Goal: Information Seeking & Learning: Learn about a topic

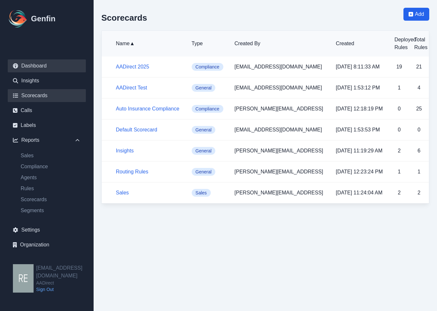
click at [40, 63] on link "Dashboard" at bounding box center [47, 65] width 78 height 13
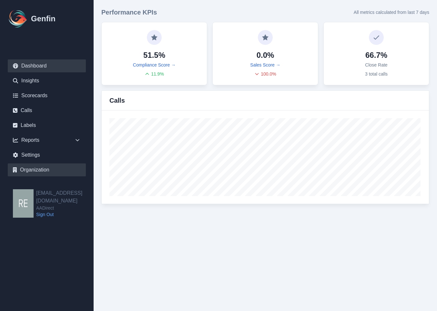
click at [41, 168] on link "Organization" at bounding box center [47, 169] width 78 height 13
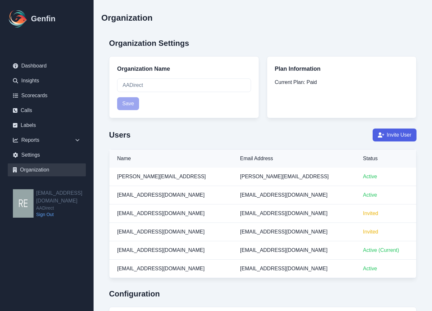
click at [385, 137] on button "Invite User" at bounding box center [395, 134] width 44 height 13
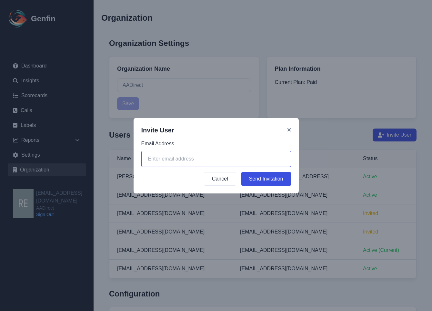
click at [206, 156] on input "email" at bounding box center [216, 159] width 150 height 16
type input "J"
click at [200, 165] on input "email" at bounding box center [216, 159] width 150 height 16
paste input "[EMAIL_ADDRESS][DOMAIN_NAME]"
type input "[EMAIL_ADDRESS][DOMAIN_NAME]"
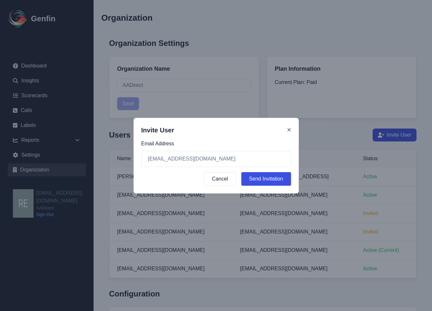
click at [267, 180] on button "Send Invitation" at bounding box center [266, 179] width 50 height 14
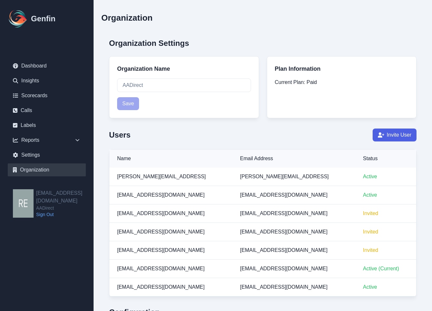
click at [401, 133] on button "Invite User" at bounding box center [395, 134] width 44 height 13
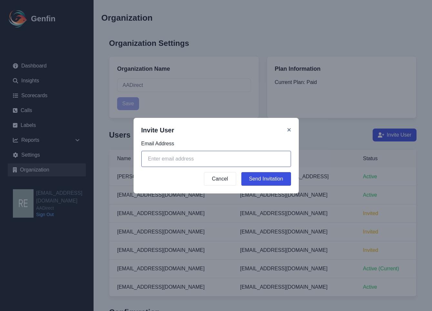
click at [242, 161] on input "email" at bounding box center [216, 159] width 150 height 16
paste input "[EMAIL_ADDRESS][DOMAIN_NAME]"
type input "[EMAIL_ADDRESS][DOMAIN_NAME]"
click at [268, 183] on button "Send Invitation" at bounding box center [266, 179] width 50 height 14
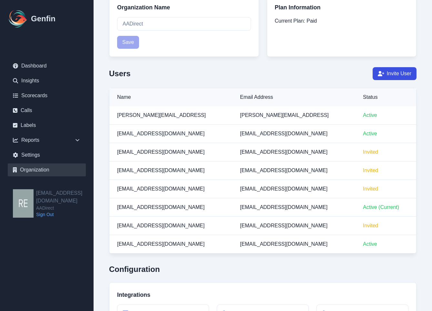
scroll to position [65, 0]
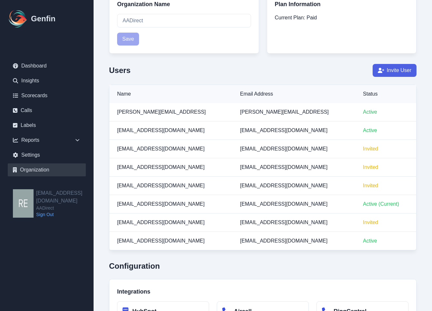
click at [413, 67] on button "Invite User" at bounding box center [395, 70] width 44 height 13
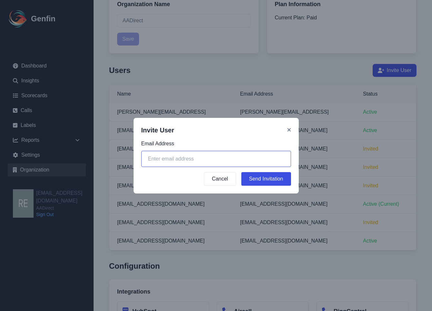
click at [205, 160] on input "email" at bounding box center [216, 159] width 150 height 16
paste input "[EMAIL_ADDRESS][DOMAIN_NAME]"
type input "[EMAIL_ADDRESS][DOMAIN_NAME]"
click at [281, 181] on button "Send Invitation" at bounding box center [266, 179] width 50 height 14
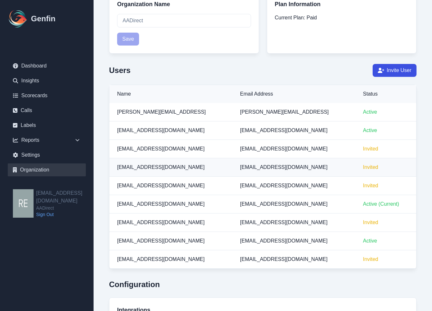
click at [315, 166] on td "[EMAIL_ADDRESS][DOMAIN_NAME]" at bounding box center [293, 167] width 123 height 18
click at [402, 73] on button "Invite User" at bounding box center [395, 70] width 44 height 13
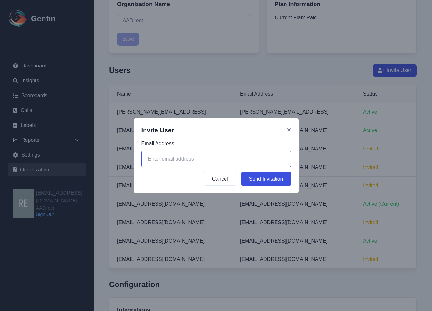
click at [220, 162] on input "email" at bounding box center [216, 159] width 150 height 16
click at [287, 130] on icon at bounding box center [289, 129] width 4 height 5
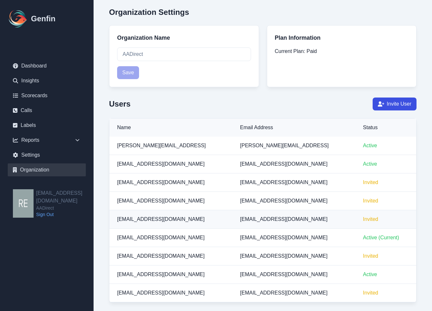
scroll to position [28, 0]
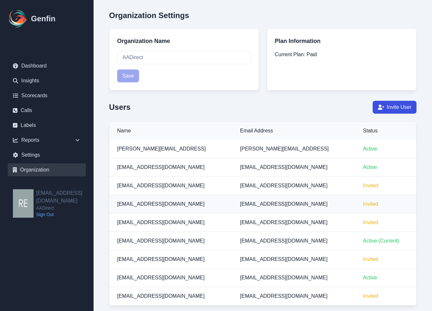
click at [150, 206] on span "[EMAIL_ADDRESS][DOMAIN_NAME]" at bounding box center [160, 203] width 87 height 5
click at [255, 203] on span "[EMAIL_ADDRESS][DOMAIN_NAME]" at bounding box center [283, 203] width 87 height 5
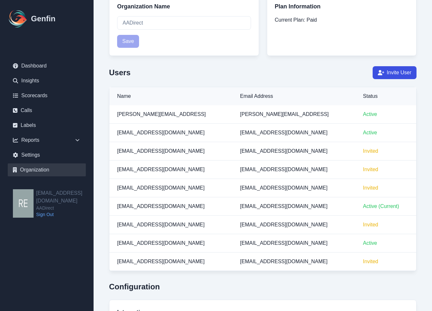
scroll to position [65, 0]
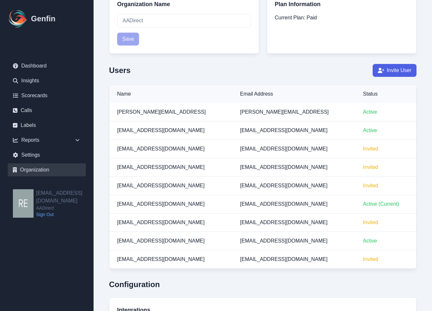
click at [396, 66] on button "Invite User" at bounding box center [395, 70] width 44 height 13
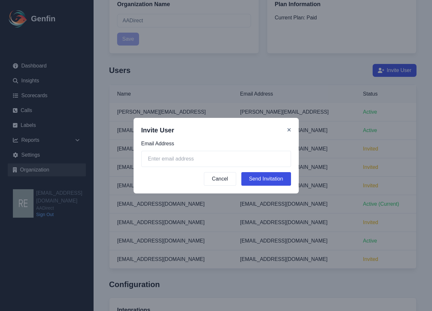
click at [286, 131] on div "Invite User" at bounding box center [216, 130] width 150 height 9
click at [288, 128] on icon at bounding box center [289, 129] width 4 height 5
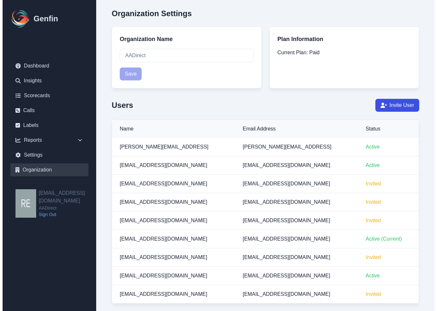
scroll to position [0, 0]
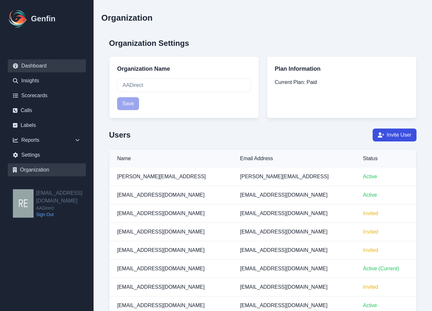
click at [33, 63] on link "Dashboard" at bounding box center [47, 65] width 78 height 13
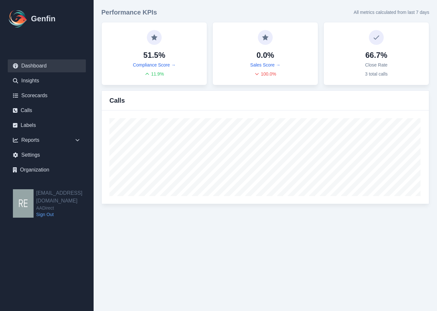
click at [25, 17] on img at bounding box center [18, 18] width 21 height 21
click at [36, 83] on link "Insights" at bounding box center [47, 80] width 78 height 13
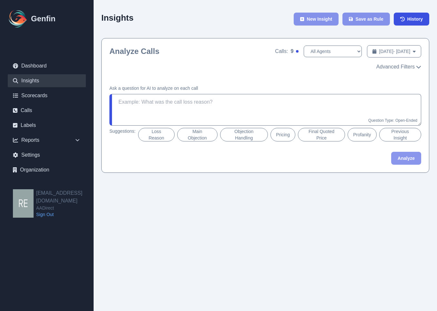
click at [18, 195] on img at bounding box center [23, 203] width 21 height 28
click at [46, 165] on link "Organization" at bounding box center [47, 169] width 78 height 13
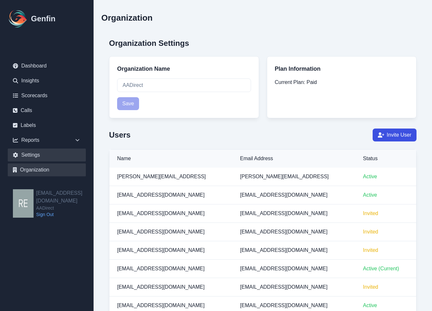
click at [49, 158] on link "Settings" at bounding box center [47, 154] width 78 height 13
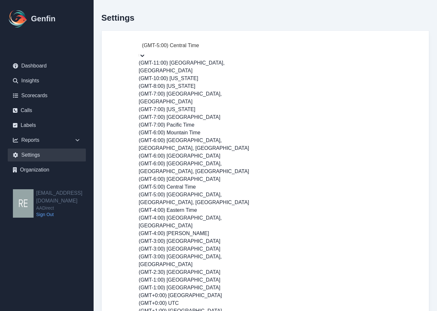
click at [254, 49] on div "(GMT-5:00) Central Time" at bounding box center [203, 46] width 129 height 12
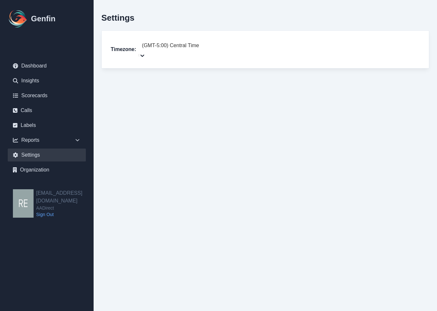
click at [254, 49] on div "(GMT-5:00) Central Time" at bounding box center [203, 46] width 129 height 12
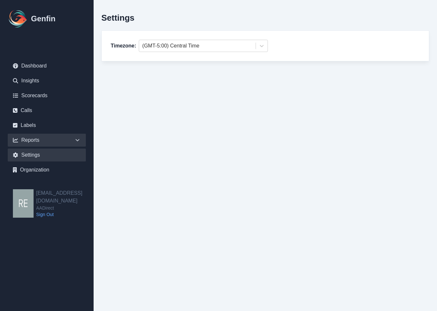
click at [37, 137] on div "Reports" at bounding box center [47, 140] width 78 height 13
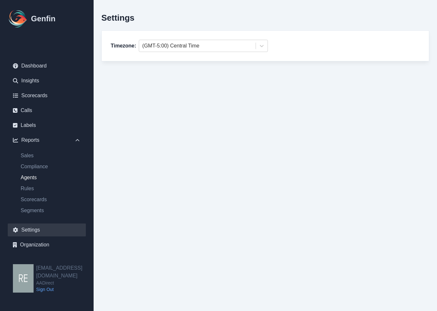
click at [39, 177] on link "Agents" at bounding box center [50, 178] width 70 height 8
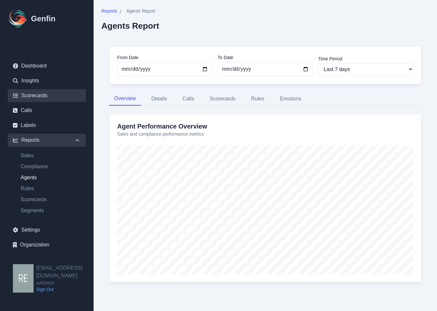
click at [40, 96] on link "Scorecards" at bounding box center [47, 95] width 78 height 13
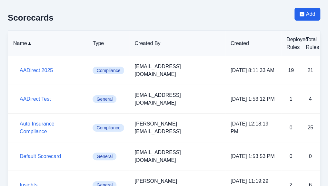
click at [328, 189] on html "Genfin Dashboard Insights Scorecards Calls Labels Reports Sales Compliance Agen…" at bounding box center [164, 133] width 328 height 266
click at [53, 73] on link "AADirect 2025" at bounding box center [36, 70] width 33 height 5
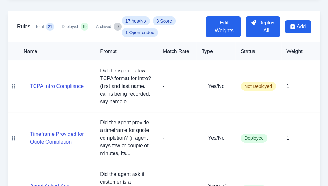
scroll to position [65, 76]
drag, startPoint x: 172, startPoint y: 95, endPoint x: 276, endPoint y: 119, distance: 106.7
click at [266, 97] on tr "TCPA Intro Compliance Did the agent follow TCPA format for intro? (first and la…" at bounding box center [164, 87] width 312 height 52
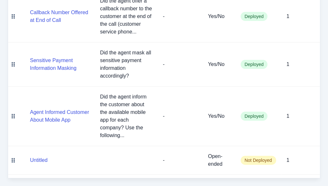
scroll to position [1193, 0]
click at [47, 163] on button "Untitled" at bounding box center [38, 161] width 17 height 8
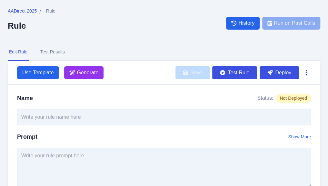
click at [310, 76] on button "button" at bounding box center [306, 73] width 9 height 12
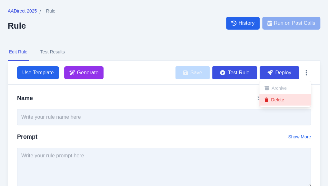
click at [273, 106] on button "Delete" at bounding box center [285, 100] width 52 height 12
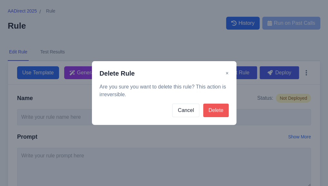
click at [216, 108] on button "Delete" at bounding box center [215, 111] width 25 height 14
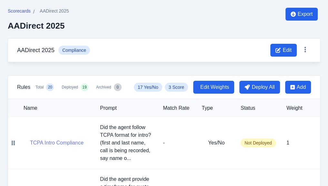
click at [84, 147] on button "TCPA Intro Compliance" at bounding box center [57, 143] width 54 height 8
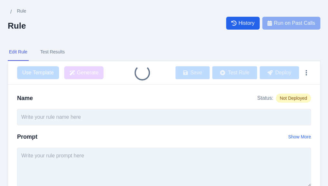
type input "TCPA Intro Compliance"
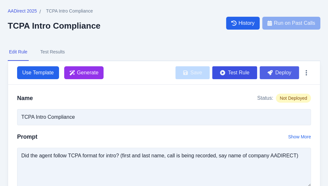
click at [293, 76] on button "Deploy" at bounding box center [279, 72] width 39 height 13
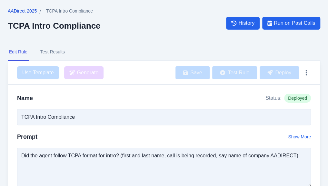
click at [37, 12] on span "AADirect 2025" at bounding box center [22, 11] width 29 height 6
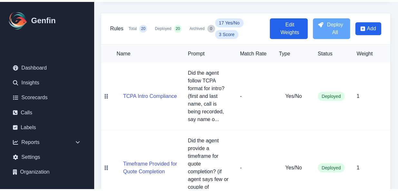
scroll to position [65, 0]
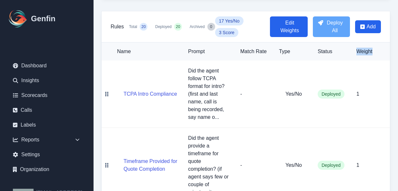
drag, startPoint x: 355, startPoint y: 50, endPoint x: 373, endPoint y: 58, distance: 19.1
click at [374, 51] on th "Weight" at bounding box center [370, 52] width 39 height 18
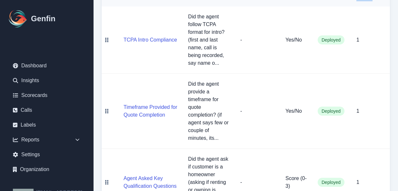
scroll to position [129, 0]
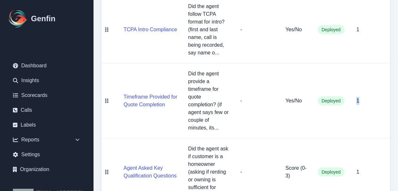
drag, startPoint x: 356, startPoint y: 96, endPoint x: 364, endPoint y: 102, distance: 9.7
click at [364, 102] on td "1" at bounding box center [370, 101] width 39 height 75
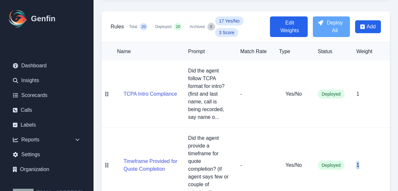
scroll to position [0, 0]
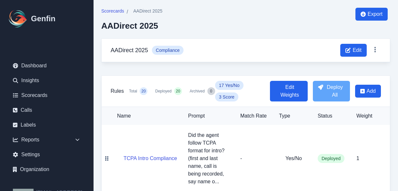
click at [377, 126] on td "1" at bounding box center [370, 158] width 39 height 67
click at [59, 140] on div "Reports" at bounding box center [47, 140] width 78 height 13
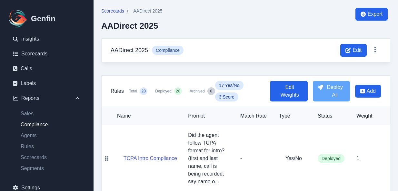
scroll to position [65, 0]
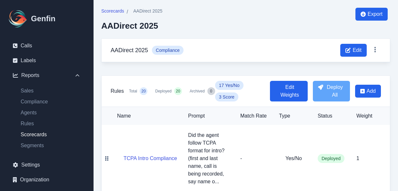
click at [37, 135] on link "Scorecards" at bounding box center [50, 135] width 70 height 8
select select "14"
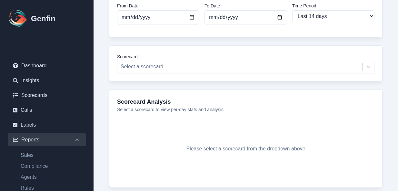
scroll to position [65, 0]
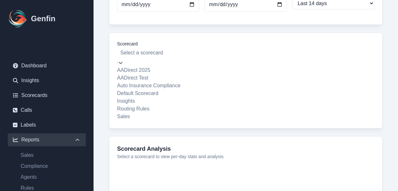
click at [150, 50] on div at bounding box center [245, 52] width 251 height 9
click at [181, 74] on div "AADirect 2025" at bounding box center [245, 70] width 257 height 8
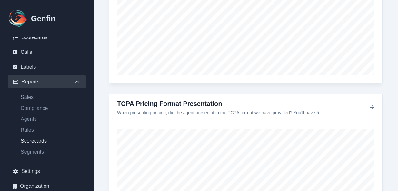
scroll to position [93, 0]
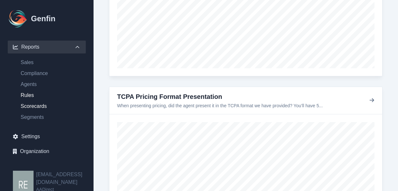
click at [27, 94] on link "Rules" at bounding box center [50, 96] width 70 height 8
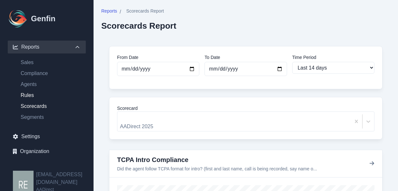
select select "14"
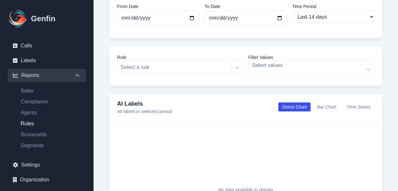
scroll to position [97, 0]
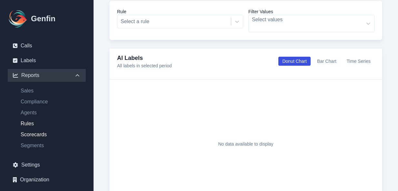
click at [40, 135] on link "Scorecards" at bounding box center [50, 135] width 70 height 8
select select "14"
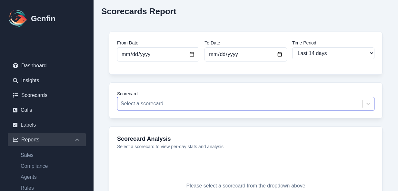
click at [326, 111] on div "Select a scorecard" at bounding box center [245, 104] width 257 height 14
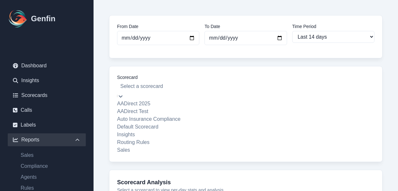
scroll to position [32, 0]
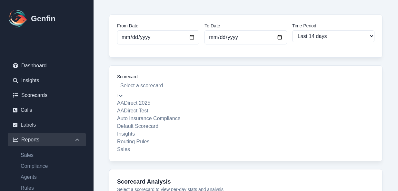
click at [167, 100] on div "AADirect 2025" at bounding box center [245, 103] width 257 height 8
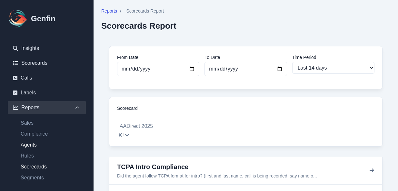
scroll to position [65, 0]
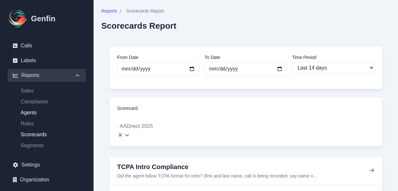
click at [32, 112] on link "Agents" at bounding box center [50, 113] width 70 height 8
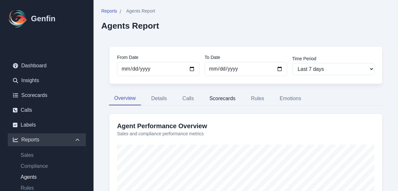
click at [226, 98] on button "Scorecards" at bounding box center [222, 99] width 36 height 14
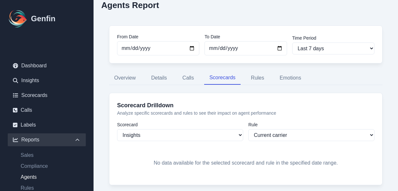
scroll to position [37, 0]
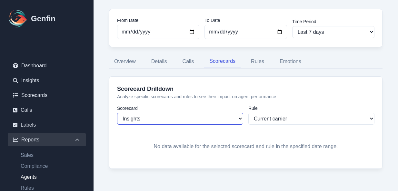
click at [204, 113] on select "Insights Sales Auto Insurance Compliance Routing Rules AADirect Test AADirect 2…" at bounding box center [180, 119] width 126 height 12
select select "170"
click at [117, 113] on select "Insights Sales Auto Insurance Compliance Routing Rules AADirect Test AADirect 2…" at bounding box center [180, 119] width 126 height 12
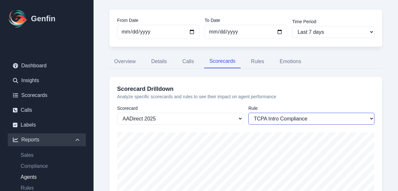
click at [322, 114] on select "TCPA Intro Compliance Timeframe Provided for Quote Completion Agent Asked Key Q…" at bounding box center [311, 119] width 126 height 12
click at [248, 113] on select "TCPA Intro Compliance Timeframe Provided for Quote Completion Agent Asked Key Q…" at bounding box center [311, 119] width 126 height 12
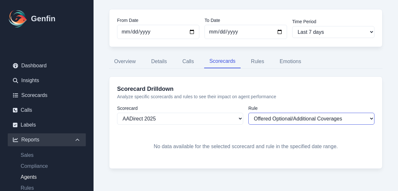
drag, startPoint x: 334, startPoint y: 112, endPoint x: 336, endPoint y: 118, distance: 6.5
click at [334, 113] on select "TCPA Intro Compliance Timeframe Provided for Quote Completion Agent Asked Key Q…" at bounding box center [311, 119] width 126 height 12
click at [341, 121] on select "TCPA Intro Compliance Timeframe Provided for Quote Completion Agent Asked Key Q…" at bounding box center [311, 119] width 126 height 12
click at [248, 113] on select "TCPA Intro Compliance Timeframe Provided for Quote Completion Agent Asked Key Q…" at bounding box center [311, 119] width 126 height 12
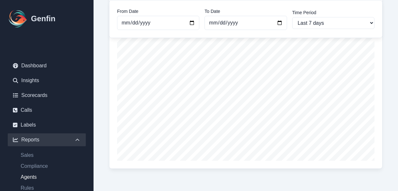
scroll to position [73, 0]
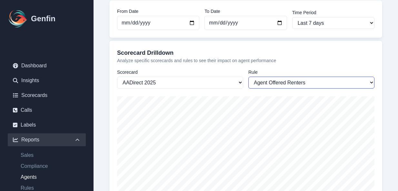
click at [312, 83] on select "TCPA Intro Compliance Timeframe Provided for Quote Completion Agent Asked Key Q…" at bounding box center [311, 83] width 126 height 12
select select "1128"
click at [248, 77] on select "TCPA Intro Compliance Timeframe Provided for Quote Completion Agent Asked Key Q…" at bounding box center [311, 83] width 126 height 12
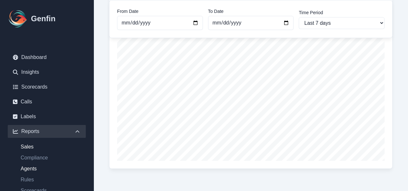
scroll to position [32, 0]
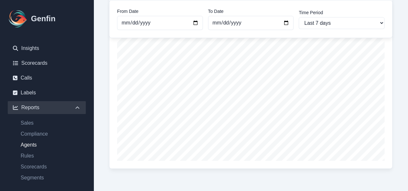
click at [41, 129] on ul "Sales Compliance Agents Rules Scorecards Segments" at bounding box center [47, 150] width 78 height 63
click at [45, 136] on link "Compliance" at bounding box center [50, 134] width 70 height 8
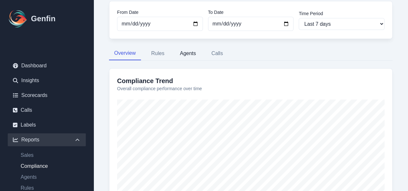
scroll to position [32, 0]
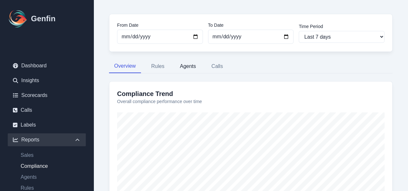
click at [180, 71] on button "Agents" at bounding box center [188, 67] width 26 height 14
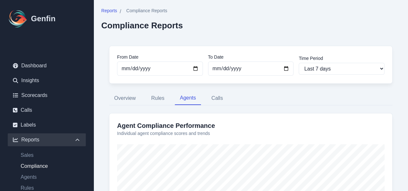
scroll to position [0, 0]
click at [159, 98] on button "Rules" at bounding box center [158, 99] width 24 height 14
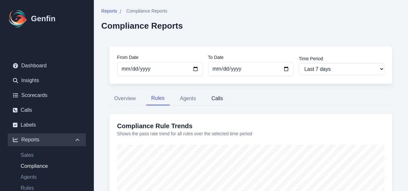
click at [214, 100] on button "Calls" at bounding box center [217, 99] width 22 height 14
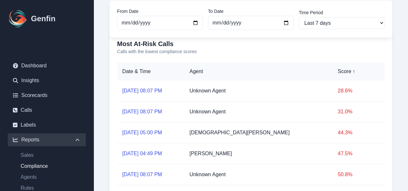
scroll to position [97, 0]
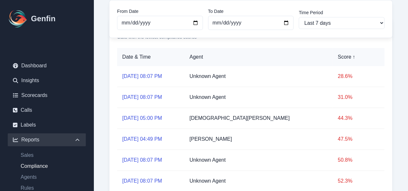
click at [153, 109] on td "Aug 8, 05:00 PM" at bounding box center [150, 118] width 67 height 21
click at [154, 116] on link "Aug 8, 05:00 PM" at bounding box center [142, 117] width 40 height 5
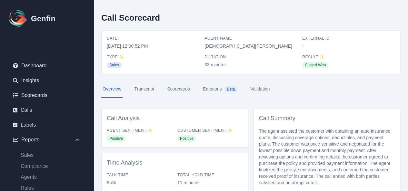
click at [267, 88] on link "Validation" at bounding box center [260, 89] width 22 height 17
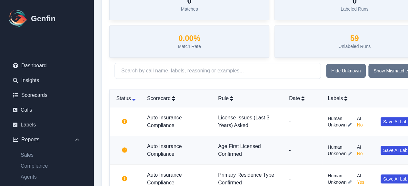
scroll to position [32, 0]
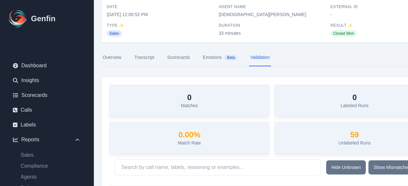
click at [175, 55] on link "Scorecards" at bounding box center [178, 57] width 25 height 17
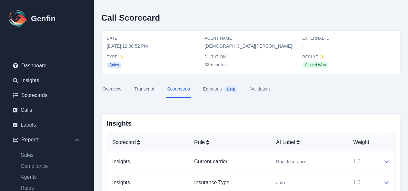
click at [149, 87] on link "Transcript" at bounding box center [144, 89] width 23 height 17
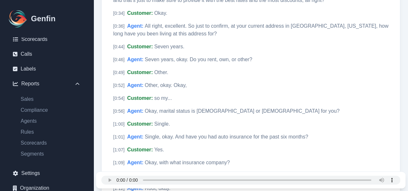
scroll to position [65, 0]
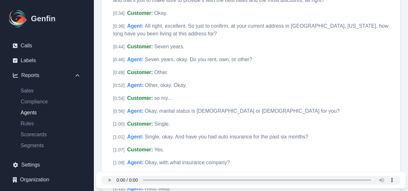
click at [42, 112] on link "Agents" at bounding box center [50, 113] width 70 height 8
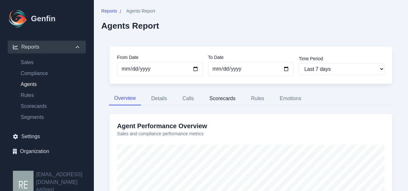
click at [218, 95] on button "Scorecards" at bounding box center [222, 99] width 36 height 14
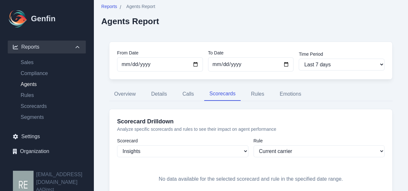
scroll to position [37, 0]
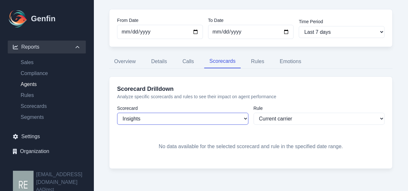
drag, startPoint x: 194, startPoint y: 115, endPoint x: 201, endPoint y: 120, distance: 8.2
click at [194, 115] on select "Insights Sales Auto Insurance Compliance Routing Rules AADirect Test AADirect 2…" at bounding box center [182, 119] width 131 height 12
select select "170"
click at [117, 113] on select "Insights Sales Auto Insurance Compliance Routing Rules AADirect Test AADirect 2…" at bounding box center [182, 119] width 131 height 12
select select "1108"
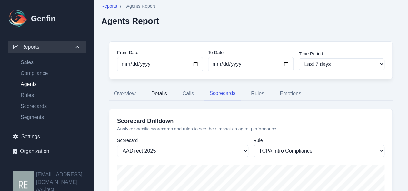
click at [160, 92] on button "Details" at bounding box center [159, 94] width 26 height 14
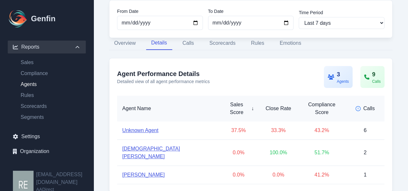
scroll to position [55, 0]
click at [138, 145] on link "[DEMOGRAPHIC_DATA][PERSON_NAME]" at bounding box center [167, 152] width 91 height 15
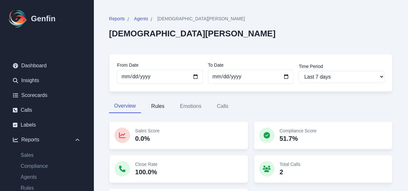
click at [160, 107] on button "Rules" at bounding box center [158, 107] width 24 height 14
select select "144"
select select "143"
select select "959"
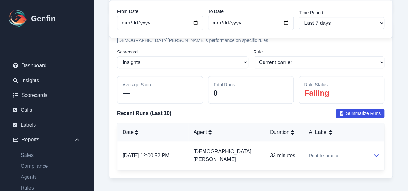
scroll to position [232, 0]
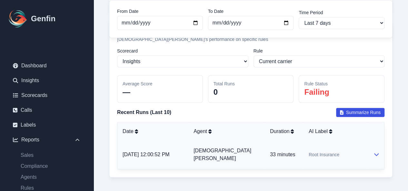
click at [283, 151] on p "33 minutes" at bounding box center [284, 155] width 28 height 8
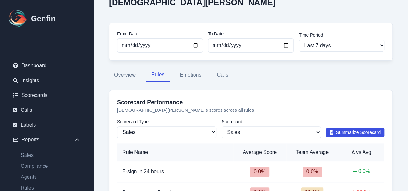
scroll to position [0, 0]
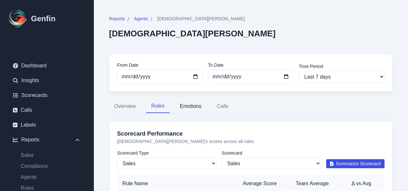
click at [191, 102] on button "Emotions" at bounding box center [191, 107] width 32 height 14
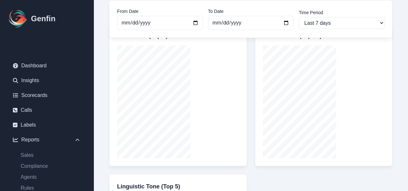
scroll to position [1, 0]
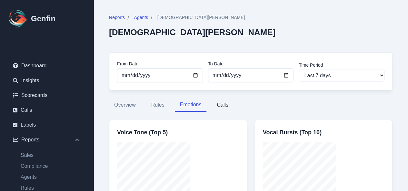
click at [219, 109] on button "Calls" at bounding box center [223, 105] width 22 height 14
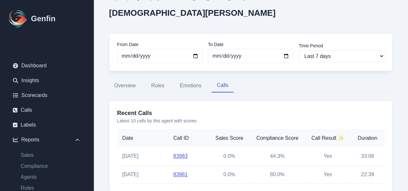
scroll to position [36, 0]
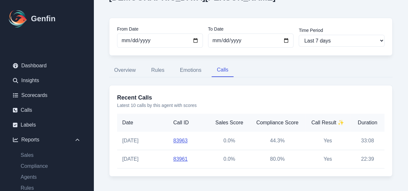
click at [187, 142] on link "83963" at bounding box center [180, 140] width 15 height 5
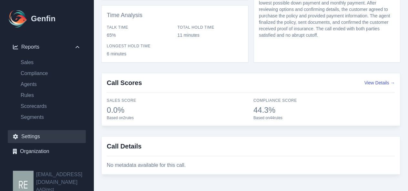
scroll to position [28, 0]
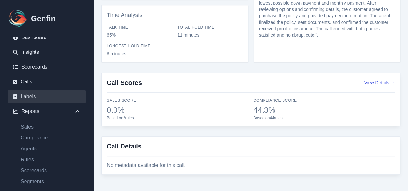
click at [36, 94] on link "Labels" at bounding box center [47, 96] width 78 height 13
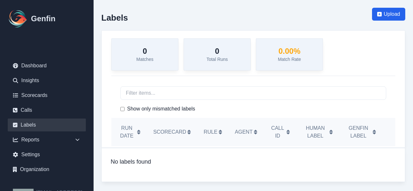
click at [36, 117] on ul "Dashboard Insights Scorecards Calls Labels Reports Sales Compliance Agents Rule…" at bounding box center [47, 117] width 78 height 117
click at [37, 108] on link "Calls" at bounding box center [47, 110] width 78 height 13
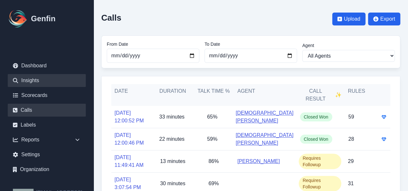
click at [44, 79] on link "Insights" at bounding box center [47, 80] width 78 height 13
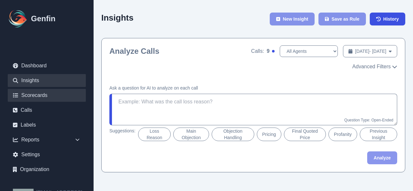
click at [33, 99] on link "Scorecards" at bounding box center [47, 95] width 78 height 13
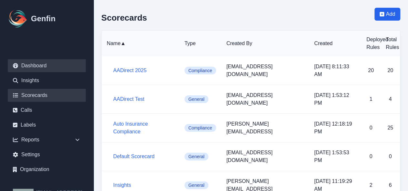
click at [35, 64] on link "Dashboard" at bounding box center [47, 65] width 78 height 13
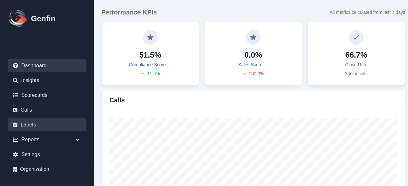
click at [33, 124] on link "Labels" at bounding box center [47, 125] width 78 height 13
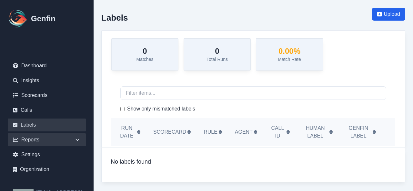
click at [31, 139] on div "Reports" at bounding box center [47, 140] width 78 height 13
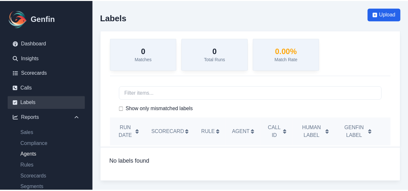
scroll to position [32, 0]
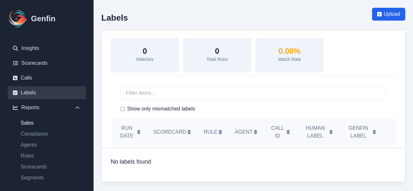
click at [32, 126] on link "Sales" at bounding box center [50, 123] width 70 height 8
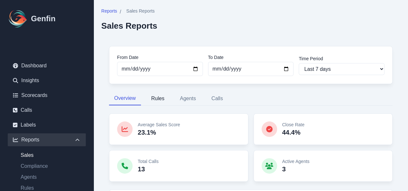
click at [161, 96] on button "Rules" at bounding box center [158, 99] width 24 height 14
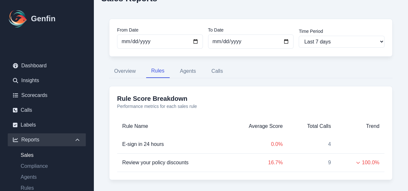
scroll to position [39, 0]
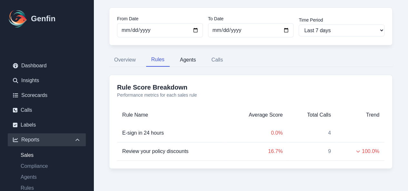
click at [188, 58] on button "Agents" at bounding box center [188, 60] width 26 height 14
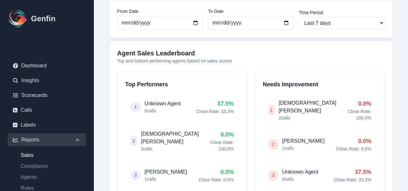
scroll to position [28, 0]
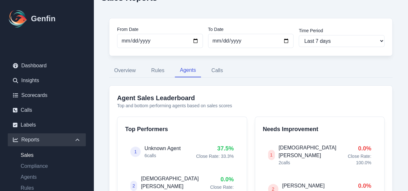
click at [304, 150] on h5 "[DEMOGRAPHIC_DATA][PERSON_NAME]" at bounding box center [312, 151] width 66 height 15
click at [218, 70] on button "Calls" at bounding box center [217, 71] width 22 height 14
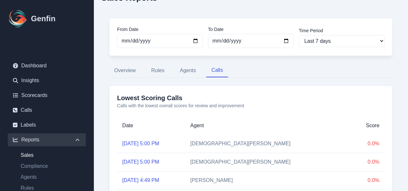
scroll to position [93, 0]
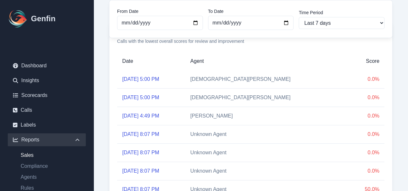
click at [148, 76] on link "Aug 8, 2025, 5:00 PM" at bounding box center [140, 78] width 37 height 5
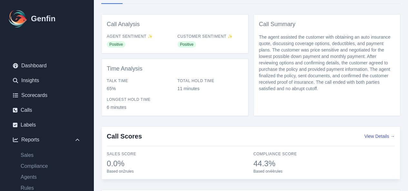
scroll to position [51, 0]
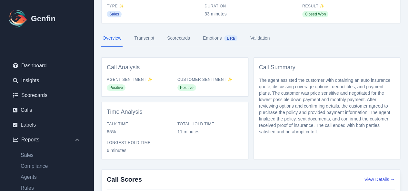
click at [263, 36] on link "Validation" at bounding box center [260, 38] width 22 height 17
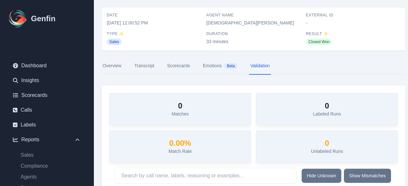
scroll to position [32, 0]
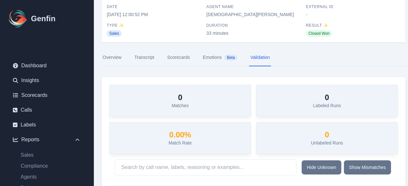
click at [153, 58] on link "Transcript" at bounding box center [144, 57] width 23 height 17
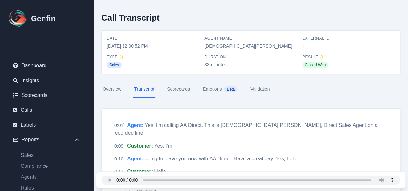
click at [176, 90] on link "Scorecards" at bounding box center [178, 89] width 25 height 17
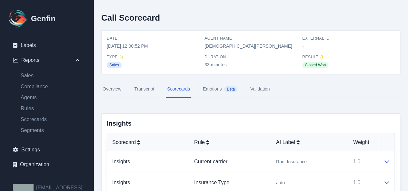
scroll to position [93, 0]
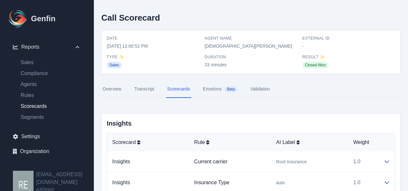
click at [37, 107] on link "Scorecards" at bounding box center [50, 107] width 70 height 8
select select "14"
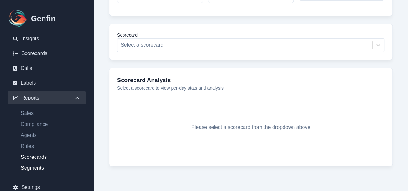
scroll to position [65, 0]
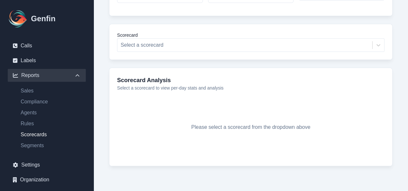
click at [41, 139] on ul "Sales Compliance Agents Rules Scorecards Segments" at bounding box center [47, 118] width 78 height 63
click at [32, 145] on link "Segments" at bounding box center [50, 146] width 70 height 8
select select "14"
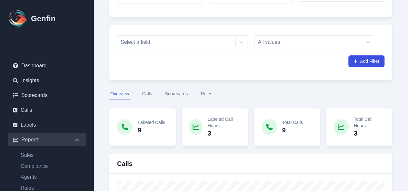
scroll to position [32, 0]
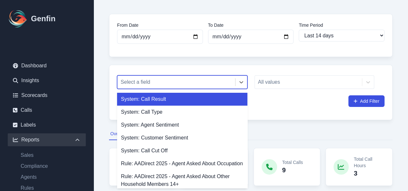
click at [212, 79] on div at bounding box center [176, 82] width 111 height 9
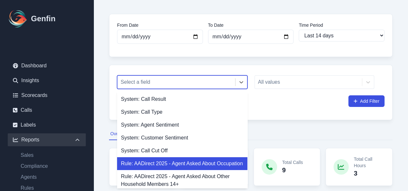
click at [203, 159] on div "Rule: AADirect 2025 - Agent Asked About Occupation" at bounding box center [182, 163] width 130 height 13
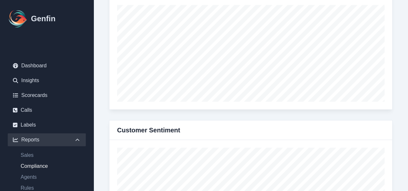
scroll to position [65, 0]
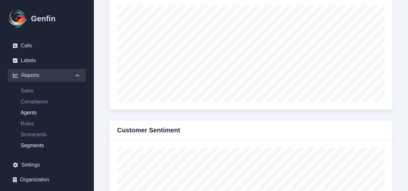
click at [35, 115] on link "Agents" at bounding box center [50, 113] width 70 height 8
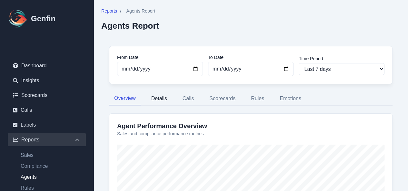
click at [161, 97] on button "Details" at bounding box center [159, 99] width 26 height 14
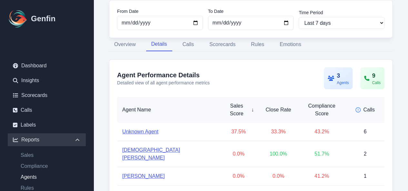
scroll to position [55, 0]
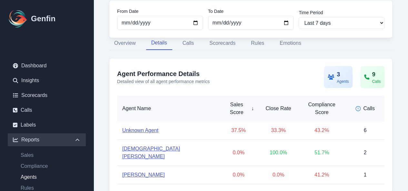
click at [145, 145] on link "[DEMOGRAPHIC_DATA][PERSON_NAME]" at bounding box center [167, 152] width 91 height 15
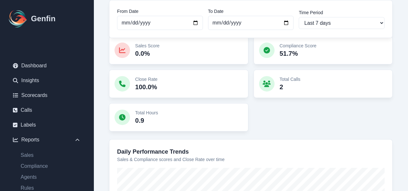
scroll to position [62, 0]
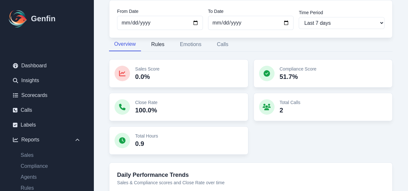
click at [157, 42] on button "Rules" at bounding box center [158, 45] width 24 height 14
select select "144"
select select "143"
select select "959"
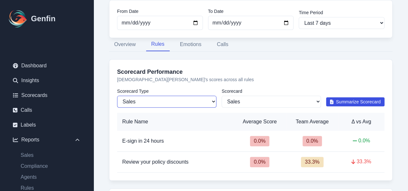
click at [198, 98] on select "Sales Compliance" at bounding box center [166, 102] width 99 height 12
click at [199, 98] on select "Sales Compliance" at bounding box center [166, 102] width 99 height 12
click at [199, 97] on select "Sales Compliance" at bounding box center [166, 102] width 99 height 12
select select "compliance"
click at [117, 96] on select "Sales Compliance" at bounding box center [166, 102] width 99 height 12
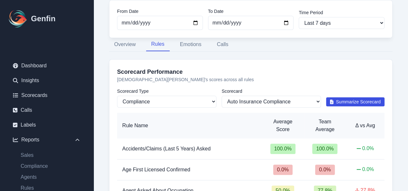
click at [358, 102] on span "Summarize Scorecard" at bounding box center [358, 102] width 45 height 6
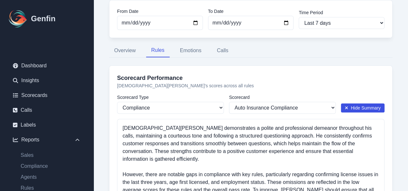
scroll to position [97, 0]
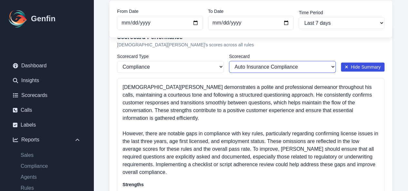
click at [267, 67] on select "All Scorecards Auto Insurance Compliance AADirect 2025" at bounding box center [282, 67] width 107 height 12
select select "170"
click at [229, 61] on select "All Scorecards Auto Insurance Compliance AADirect 2025" at bounding box center [282, 67] width 107 height 12
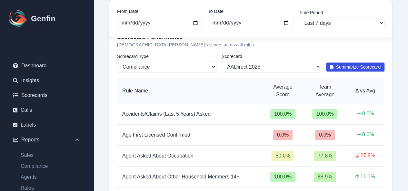
click at [352, 67] on span "Summarize Scorecard" at bounding box center [358, 67] width 45 height 6
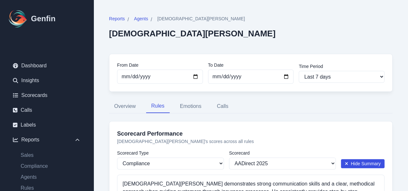
scroll to position [32, 0]
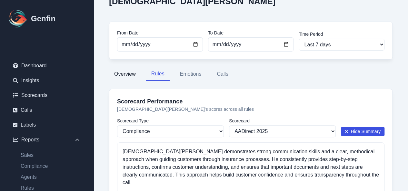
click at [130, 75] on button "Overview" at bounding box center [125, 74] width 32 height 14
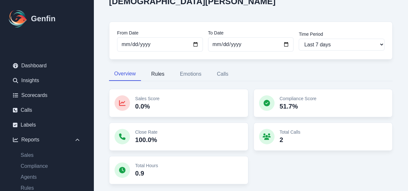
drag, startPoint x: 164, startPoint y: 75, endPoint x: 165, endPoint y: 78, distance: 3.7
click at [165, 78] on button "Rules" at bounding box center [158, 74] width 24 height 14
select select "compliance"
select select "170"
select select "143"
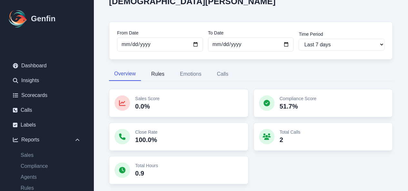
select select "959"
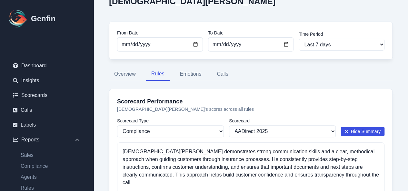
click at [162, 73] on button "Rules" at bounding box center [158, 74] width 24 height 14
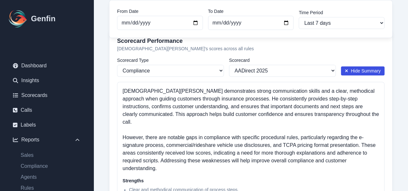
scroll to position [65, 0]
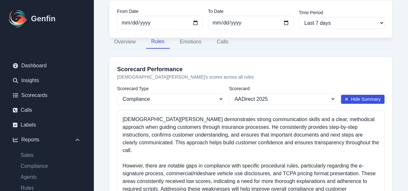
click at [347, 98] on icon at bounding box center [347, 99] width 4 height 5
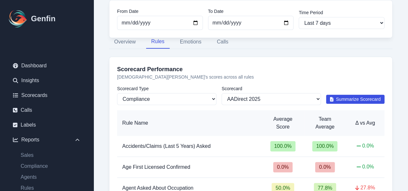
click at [191, 92] on div "Scorecard Type Sales Compliance" at bounding box center [166, 95] width 99 height 20
click at [197, 95] on select "Sales Compliance" at bounding box center [166, 99] width 99 height 12
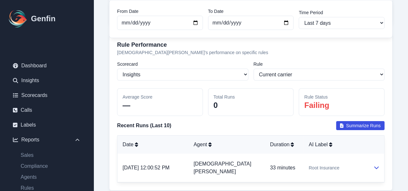
scroll to position [1058, 0]
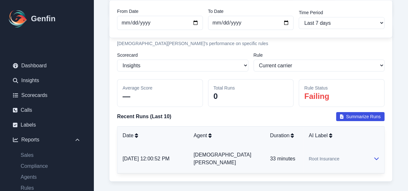
click at [378, 155] on button at bounding box center [376, 159] width 5 height 8
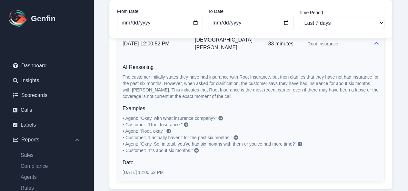
scroll to position [1181, 0]
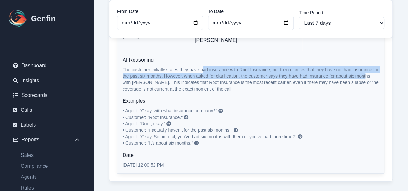
drag, startPoint x: 204, startPoint y: 56, endPoint x: 365, endPoint y: 61, distance: 161.4
click at [365, 66] on p "The customer initially states they have had insurance with Root Insurance, but …" at bounding box center [251, 79] width 256 height 26
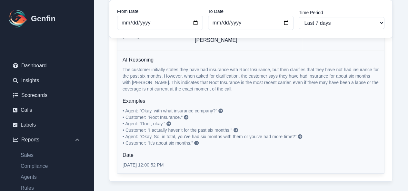
click at [377, 67] on p "The customer initially states they have had insurance with Root Insurance, but …" at bounding box center [251, 79] width 256 height 26
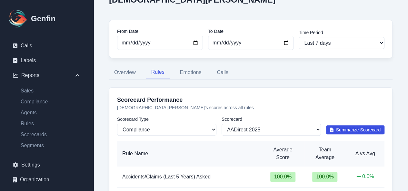
scroll to position [65, 0]
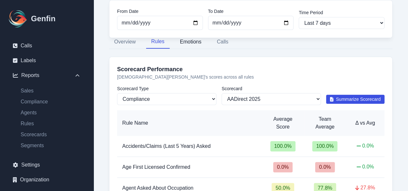
click at [189, 41] on button "Emotions" at bounding box center [191, 42] width 32 height 14
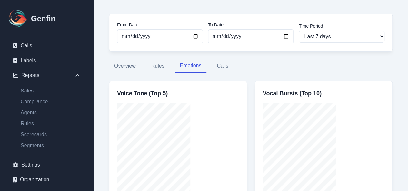
scroll to position [32, 0]
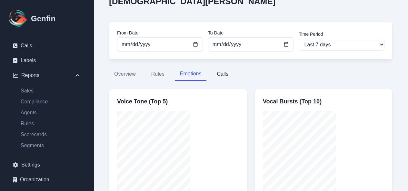
click at [224, 73] on button "Calls" at bounding box center [223, 74] width 22 height 14
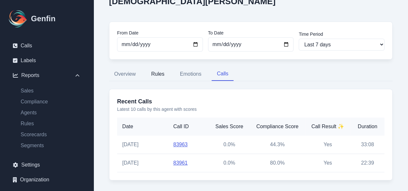
click at [157, 75] on button "Rules" at bounding box center [158, 74] width 24 height 14
select select "compliance"
select select "170"
select select "143"
select select "959"
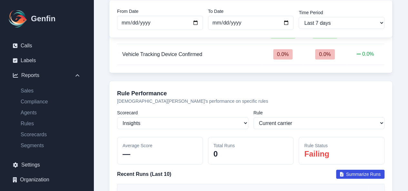
scroll to position [1032, 0]
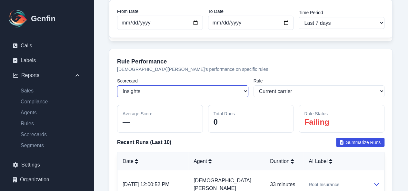
click at [205, 86] on select "Select a scorecard Insights Sales Auto Insurance Compliance Routing Rules AADir…" at bounding box center [182, 91] width 131 height 12
select select "170"
click at [117, 85] on select "Select a scorecard Insights Sales Auto Insurance Compliance Routing Rules AADir…" at bounding box center [182, 91] width 131 height 12
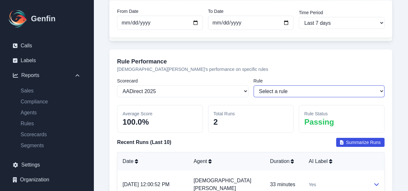
click at [343, 85] on select "Select a rule TCPA Intro Compliance Timeframe Provided for Quote Completion Age…" at bounding box center [319, 91] width 131 height 12
click at [254, 85] on select "Select a rule TCPA Intro Compliance Timeframe Provided for Quote Completion Age…" at bounding box center [319, 91] width 131 height 12
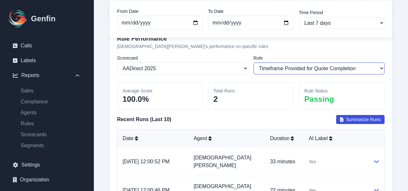
scroll to position [1047, 0]
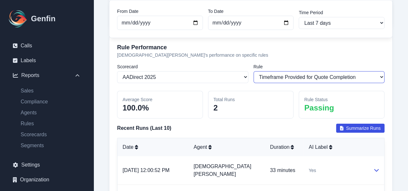
click at [333, 71] on select "Select a rule TCPA Intro Compliance Timeframe Provided for Quote Completion Age…" at bounding box center [319, 77] width 131 height 12
click at [254, 71] on select "Select a rule TCPA Intro Compliance Timeframe Provided for Quote Completion Age…" at bounding box center [319, 77] width 131 height 12
click at [332, 71] on select "Select a rule TCPA Intro Compliance Timeframe Provided for Quote Completion Age…" at bounding box center [319, 77] width 131 height 12
click at [254, 71] on select "Select a rule TCPA Intro Compliance Timeframe Provided for Quote Completion Age…" at bounding box center [319, 77] width 131 height 12
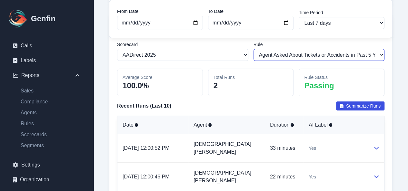
scroll to position [1079, 0]
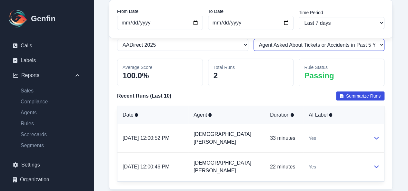
click at [304, 42] on select "Select a rule TCPA Intro Compliance Timeframe Provided for Quote Completion Age…" at bounding box center [319, 45] width 131 height 12
click at [254, 39] on select "Select a rule TCPA Intro Compliance Timeframe Provided for Quote Completion Age…" at bounding box center [319, 45] width 131 height 12
click at [312, 42] on select "Select a rule TCPA Intro Compliance Timeframe Provided for Quote Completion Age…" at bounding box center [319, 45] width 131 height 12
click at [254, 39] on select "Select a rule TCPA Intro Compliance Timeframe Provided for Quote Completion Age…" at bounding box center [319, 45] width 131 height 12
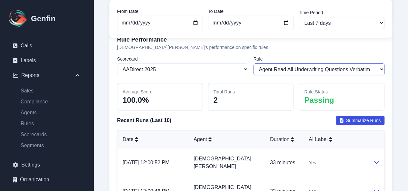
scroll to position [1014, 0]
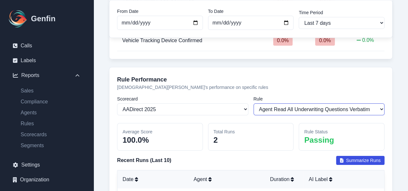
click at [320, 105] on select "Select a rule TCPA Intro Compliance Timeframe Provided for Quote Completion Age…" at bounding box center [319, 110] width 131 height 12
select select "1127"
click at [254, 104] on select "Select a rule TCPA Intro Compliance Timeframe Provided for Quote Completion Age…" at bounding box center [319, 110] width 131 height 12
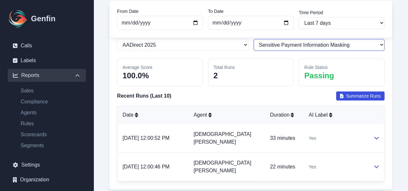
scroll to position [0, 0]
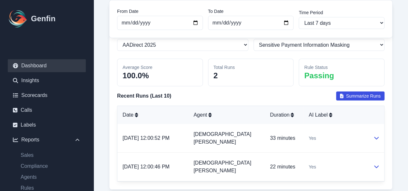
click at [47, 69] on link "Dashboard" at bounding box center [47, 65] width 78 height 13
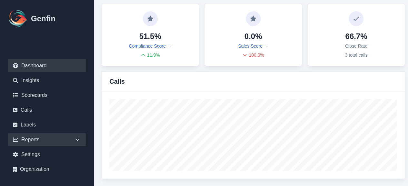
scroll to position [18, 0]
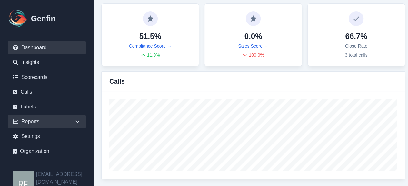
click at [33, 121] on div "Reports" at bounding box center [47, 121] width 78 height 13
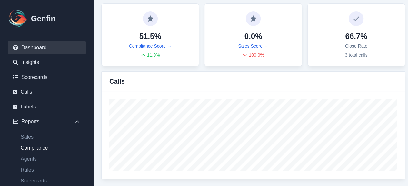
scroll to position [50, 0]
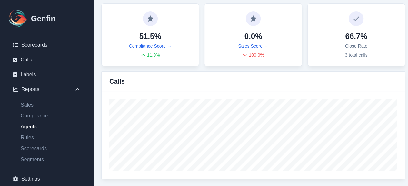
click at [32, 127] on link "Agents" at bounding box center [50, 127] width 70 height 8
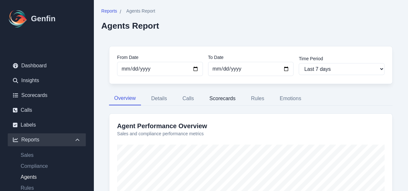
click at [234, 96] on button "Scorecards" at bounding box center [222, 99] width 36 height 14
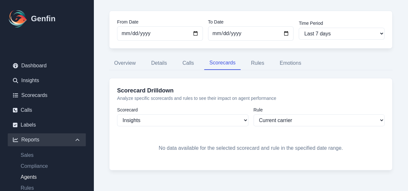
scroll to position [37, 0]
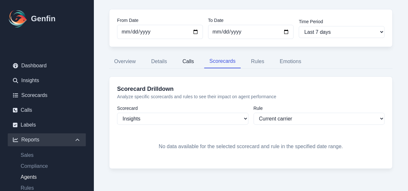
click at [183, 62] on button "Calls" at bounding box center [188, 62] width 22 height 14
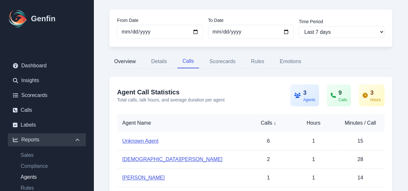
click at [119, 59] on button "Overview" at bounding box center [125, 62] width 32 height 14
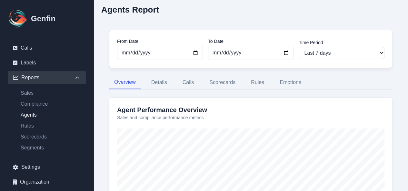
scroll to position [65, 0]
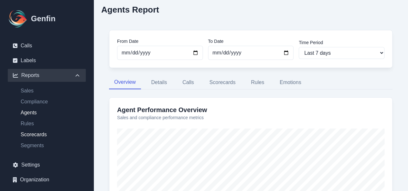
click at [41, 132] on link "Scorecards" at bounding box center [50, 135] width 70 height 8
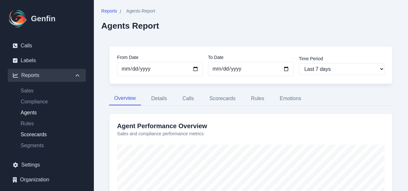
select select "14"
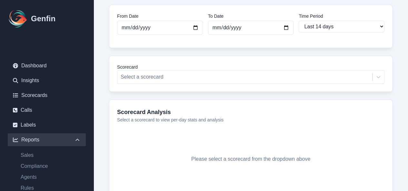
scroll to position [73, 0]
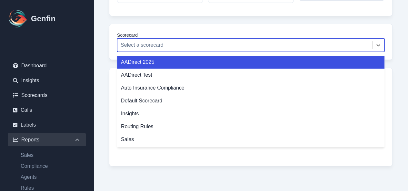
click at [228, 51] on div "Select a scorecard" at bounding box center [250, 45] width 267 height 14
click at [183, 63] on div "AADirect 2025" at bounding box center [250, 62] width 267 height 13
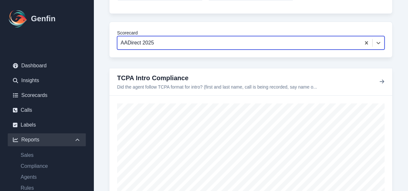
scroll to position [73, 0]
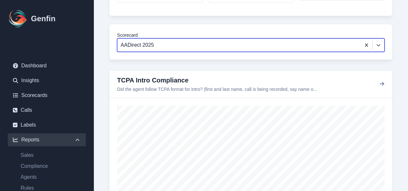
click at [377, 82] on div "TCPA Intro Compliance Did the agent follow TCPA format for intro? (first and la…" at bounding box center [250, 84] width 267 height 17
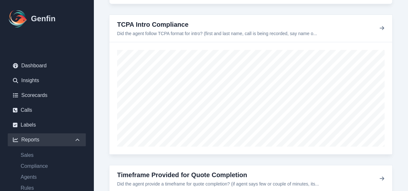
scroll to position [129, 0]
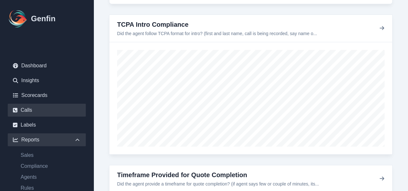
click at [38, 110] on link "Calls" at bounding box center [47, 110] width 78 height 13
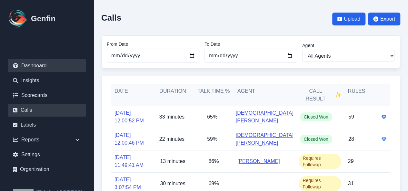
click at [40, 66] on link "Dashboard" at bounding box center [47, 65] width 78 height 13
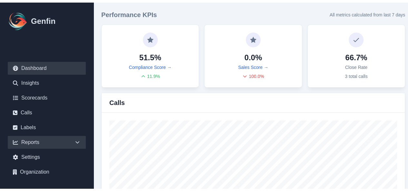
scroll to position [18, 0]
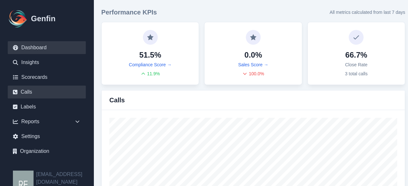
click at [37, 86] on link "Calls" at bounding box center [47, 92] width 78 height 13
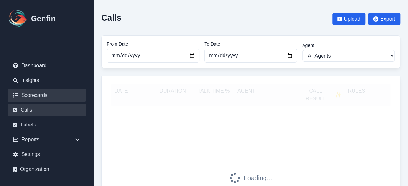
click at [55, 96] on link "Scorecards" at bounding box center [47, 95] width 78 height 13
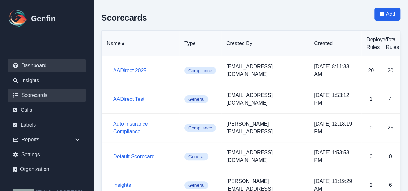
click at [45, 62] on link "Dashboard" at bounding box center [47, 65] width 78 height 13
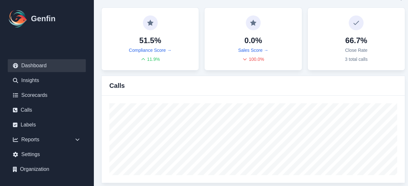
scroll to position [19, 0]
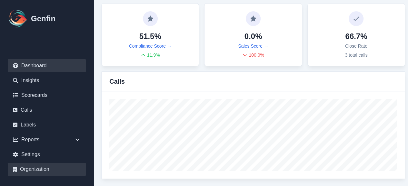
click at [41, 169] on link "Organization" at bounding box center [47, 169] width 78 height 13
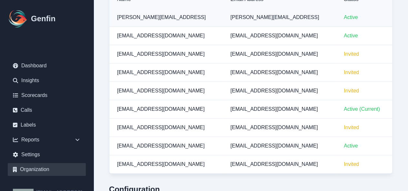
scroll to position [161, 0]
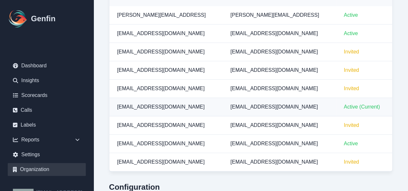
click at [365, 107] on td "Active (Current)" at bounding box center [364, 107] width 56 height 18
click at [348, 147] on td "Active" at bounding box center [364, 144] width 56 height 18
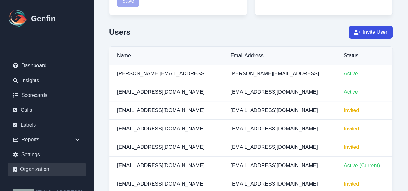
scroll to position [97, 0]
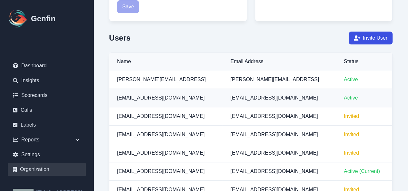
click at [348, 98] on td "Active" at bounding box center [364, 98] width 56 height 18
click at [347, 77] on td "Active" at bounding box center [364, 80] width 56 height 18
click at [361, 100] on td "Active" at bounding box center [364, 98] width 56 height 18
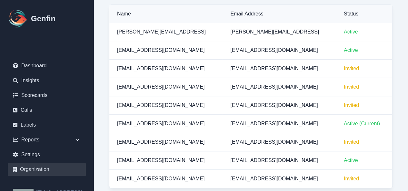
scroll to position [155, 0]
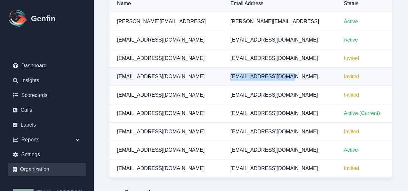
drag, startPoint x: 221, startPoint y: 76, endPoint x: 296, endPoint y: 75, distance: 74.2
click at [296, 75] on td "jmendoza@aadirect.com" at bounding box center [279, 77] width 113 height 18
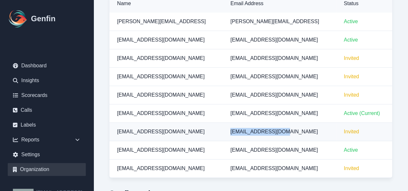
drag, startPoint x: 216, startPoint y: 134, endPoint x: 280, endPoint y: 129, distance: 64.0
click at [280, 129] on td "hgarza@aadirect.com" at bounding box center [279, 132] width 113 height 18
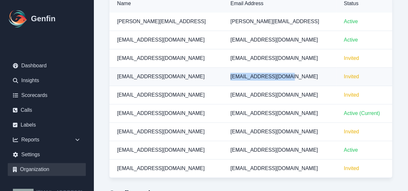
drag, startPoint x: 219, startPoint y: 77, endPoint x: 279, endPoint y: 73, distance: 60.5
click at [279, 73] on td "jmendoza@aadirect.com" at bounding box center [279, 77] width 113 height 18
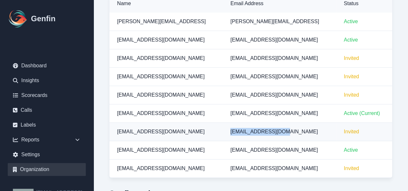
drag, startPoint x: 275, startPoint y: 133, endPoint x: 223, endPoint y: 130, distance: 51.7
click at [223, 130] on td "hgarza@aadirect.com" at bounding box center [279, 132] width 113 height 18
click at [242, 130] on span "hgarza@aadirect.com" at bounding box center [273, 131] width 87 height 5
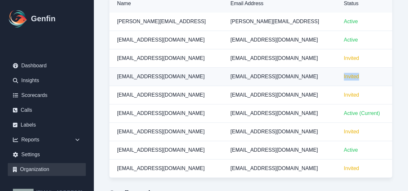
drag, startPoint x: 324, startPoint y: 75, endPoint x: 351, endPoint y: 76, distance: 27.1
click at [351, 76] on td "Invited" at bounding box center [364, 77] width 56 height 18
click at [358, 79] on td "Invited" at bounding box center [364, 77] width 56 height 18
click at [344, 74] on span "Invited" at bounding box center [351, 76] width 15 height 5
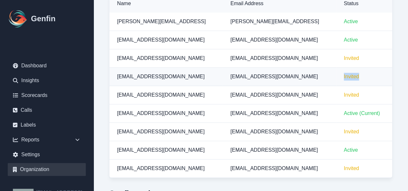
drag, startPoint x: 351, startPoint y: 76, endPoint x: 329, endPoint y: 76, distance: 21.6
click at [336, 76] on td "Invited" at bounding box center [364, 77] width 56 height 18
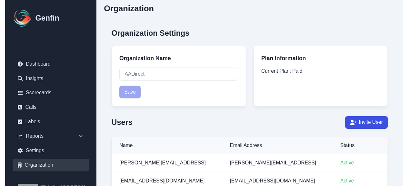
scroll to position [0, 0]
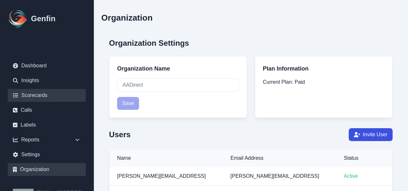
click at [45, 95] on link "Scorecards" at bounding box center [47, 95] width 78 height 13
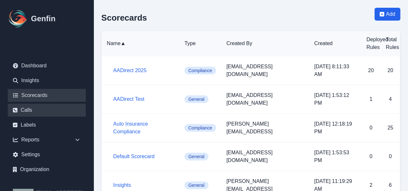
click at [30, 111] on link "Calls" at bounding box center [47, 110] width 78 height 13
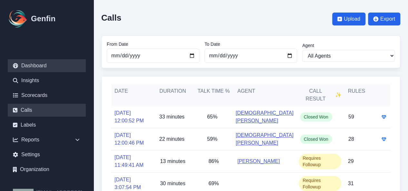
click at [43, 63] on link "Dashboard" at bounding box center [47, 65] width 78 height 13
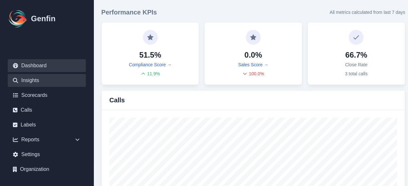
click at [41, 77] on link "Insights" at bounding box center [47, 80] width 78 height 13
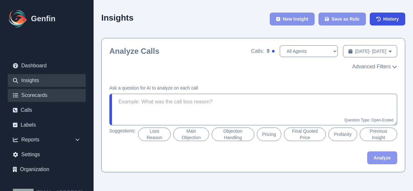
click at [43, 91] on link "Scorecards" at bounding box center [47, 95] width 78 height 13
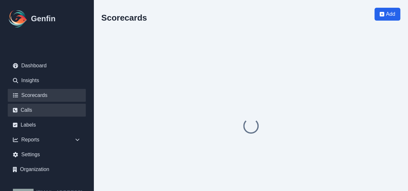
click at [38, 106] on link "Calls" at bounding box center [47, 110] width 78 height 13
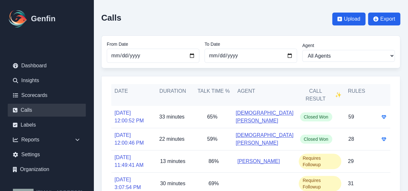
drag, startPoint x: 388, startPoint y: 75, endPoint x: 387, endPoint y: 71, distance: 4.6
click at [388, 75] on div "Calls Upload Export From Date 2025-07-01 To Date 2025-08-12 Agent All Agents Je…" at bounding box center [251, 170] width 315 height 340
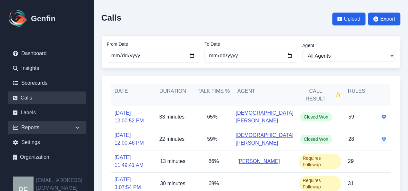
scroll to position [18, 0]
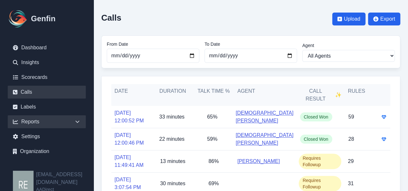
click at [54, 115] on div "Reports" at bounding box center [47, 121] width 78 height 13
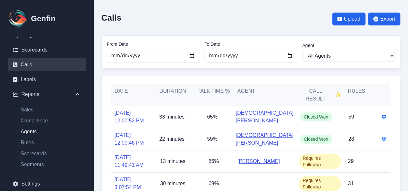
scroll to position [83, 0]
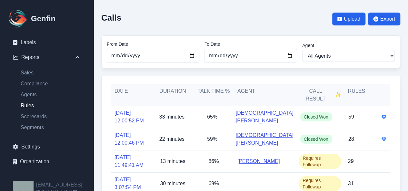
click at [30, 104] on link "Rules" at bounding box center [50, 106] width 70 height 8
select select "14"
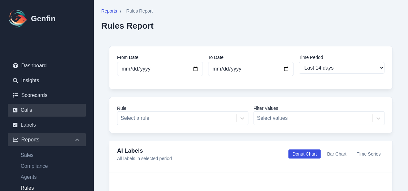
click at [34, 108] on link "Calls" at bounding box center [47, 110] width 78 height 13
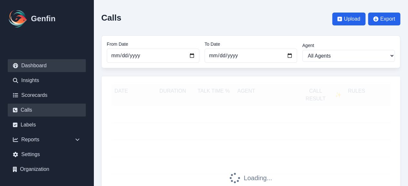
click at [38, 71] on link "Dashboard" at bounding box center [47, 65] width 78 height 13
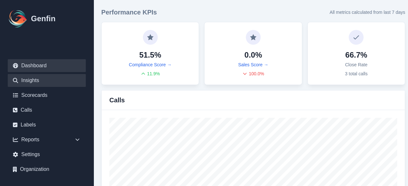
click at [48, 84] on link "Insights" at bounding box center [47, 80] width 78 height 13
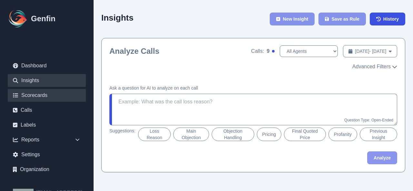
click at [51, 96] on link "Scorecards" at bounding box center [47, 95] width 78 height 13
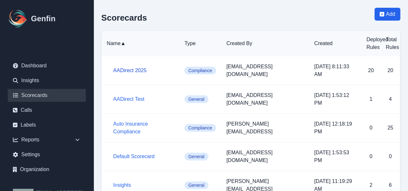
click at [130, 68] on link "AADirect 2025" at bounding box center [129, 70] width 33 height 5
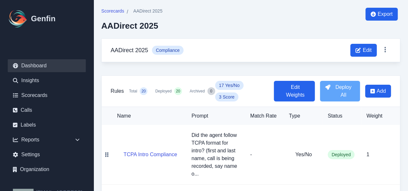
click at [44, 65] on link "Dashboard" at bounding box center [47, 65] width 78 height 13
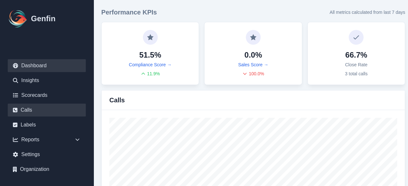
click at [39, 113] on link "Calls" at bounding box center [47, 110] width 78 height 13
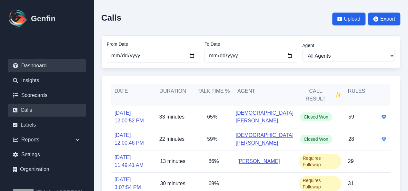
click at [46, 65] on link "Dashboard" at bounding box center [47, 65] width 78 height 13
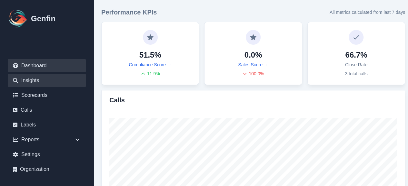
click at [36, 77] on link "Insights" at bounding box center [47, 80] width 78 height 13
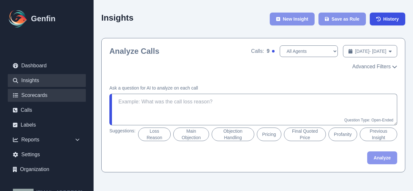
click at [51, 95] on link "Scorecards" at bounding box center [47, 95] width 78 height 13
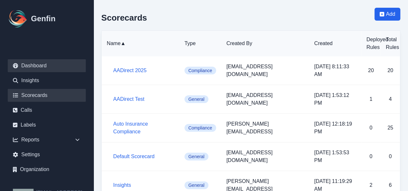
click at [44, 66] on link "Dashboard" at bounding box center [47, 65] width 78 height 13
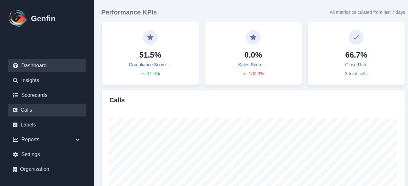
click at [23, 115] on link "Calls" at bounding box center [47, 110] width 78 height 13
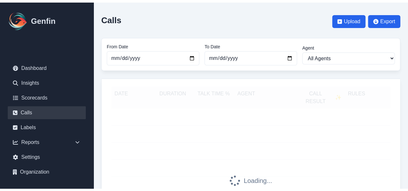
scroll to position [32, 0]
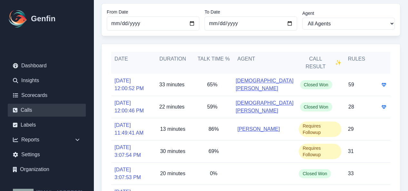
click at [268, 93] on link "[DEMOGRAPHIC_DATA][PERSON_NAME]" at bounding box center [265, 84] width 58 height 15
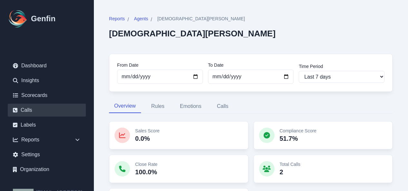
click at [28, 110] on link "Calls" at bounding box center [47, 110] width 78 height 13
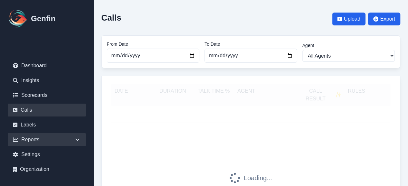
click at [58, 135] on div "Reports" at bounding box center [47, 140] width 78 height 13
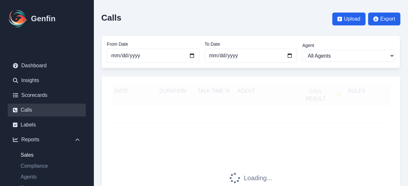
click at [38, 157] on link "Sales" at bounding box center [50, 156] width 70 height 8
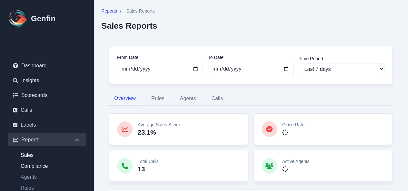
click at [45, 165] on link "Compliance" at bounding box center [50, 167] width 70 height 8
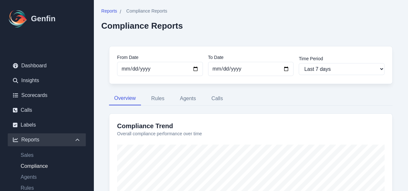
click at [34, 171] on ul "Sales Compliance Agents Rules Scorecards Segments" at bounding box center [47, 183] width 78 height 63
click at [34, 175] on link "Agents" at bounding box center [50, 178] width 70 height 8
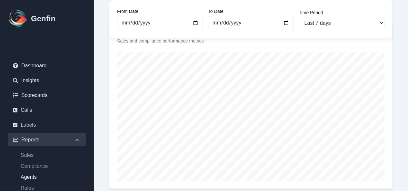
scroll to position [113, 0]
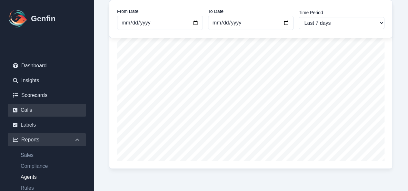
click at [30, 112] on link "Calls" at bounding box center [47, 110] width 78 height 13
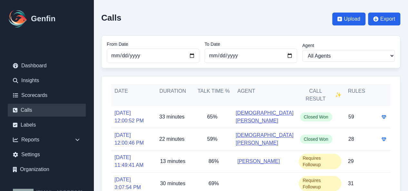
click at [256, 125] on link "[DEMOGRAPHIC_DATA][PERSON_NAME]" at bounding box center [265, 116] width 58 height 15
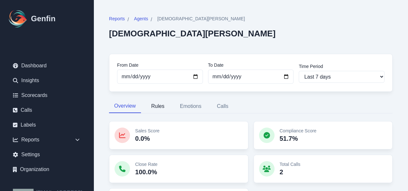
click at [157, 104] on button "Rules" at bounding box center [158, 107] width 24 height 14
select select "144"
select select "143"
select select "959"
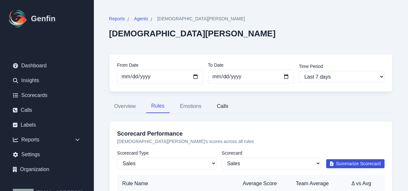
click at [224, 107] on button "Calls" at bounding box center [223, 107] width 22 height 14
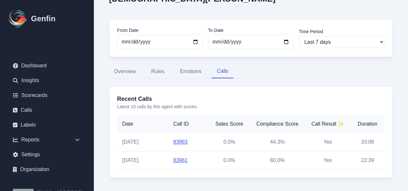
scroll to position [36, 0]
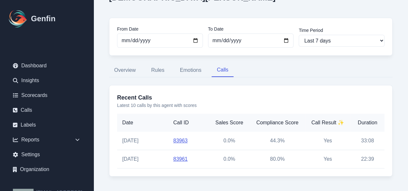
click at [179, 135] on td "83963" at bounding box center [188, 141] width 41 height 18
click at [182, 141] on link "83963" at bounding box center [180, 140] width 15 height 5
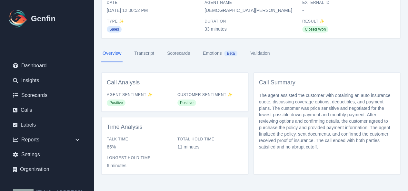
scroll to position [36, 0]
click at [148, 52] on link "Transcript" at bounding box center [144, 53] width 23 height 17
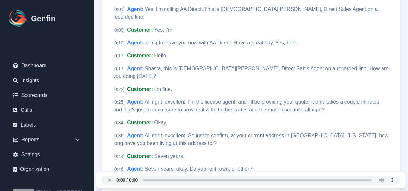
scroll to position [111, 0]
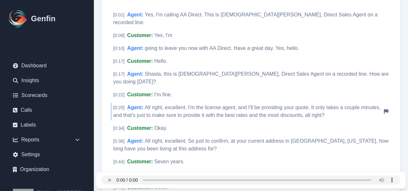
click at [239, 105] on span "All right, excellent. I'm the license agent, and I'll be providing your quote. …" at bounding box center [246, 111] width 267 height 13
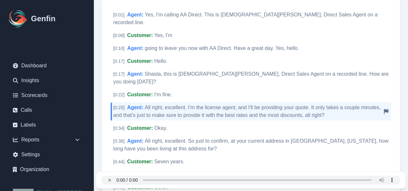
drag, startPoint x: 269, startPoint y: 82, endPoint x: 271, endPoint y: 93, distance: 11.7
click at [299, 71] on span "Shasta, this is [DEMOGRAPHIC_DATA][PERSON_NAME], Direct Sales Agent on a record…" at bounding box center [251, 77] width 276 height 13
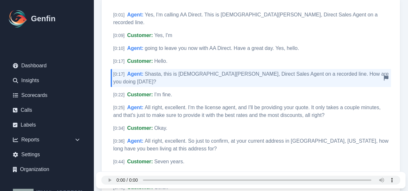
click at [300, 71] on span "Shasta, this is [DEMOGRAPHIC_DATA][PERSON_NAME], Direct Sales Agent on a record…" at bounding box center [251, 77] width 276 height 13
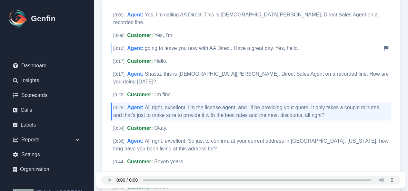
click at [265, 45] on span "going to leave you now with AA Direct. Have a great day. Yes, hello." at bounding box center [222, 47] width 154 height 5
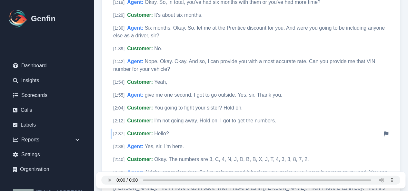
scroll to position [466, 0]
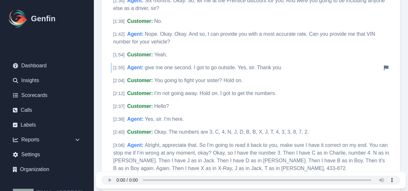
click at [166, 65] on span "give me one second. I got to go outside. Yes, sir. Thank you." at bounding box center [214, 67] width 138 height 5
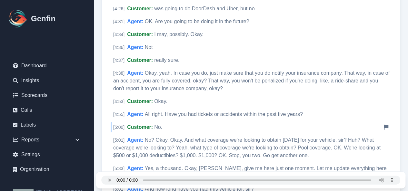
scroll to position [756, 0]
